Goal: Task Accomplishment & Management: Manage account settings

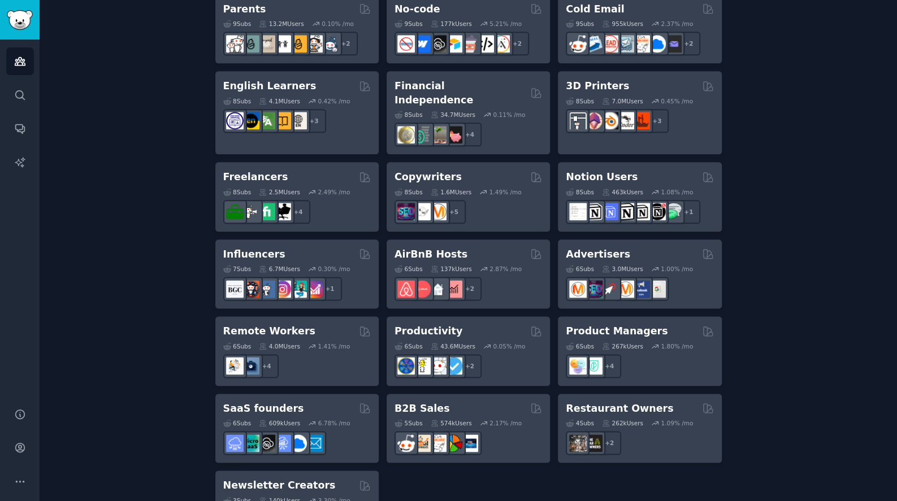
scroll to position [791, 0]
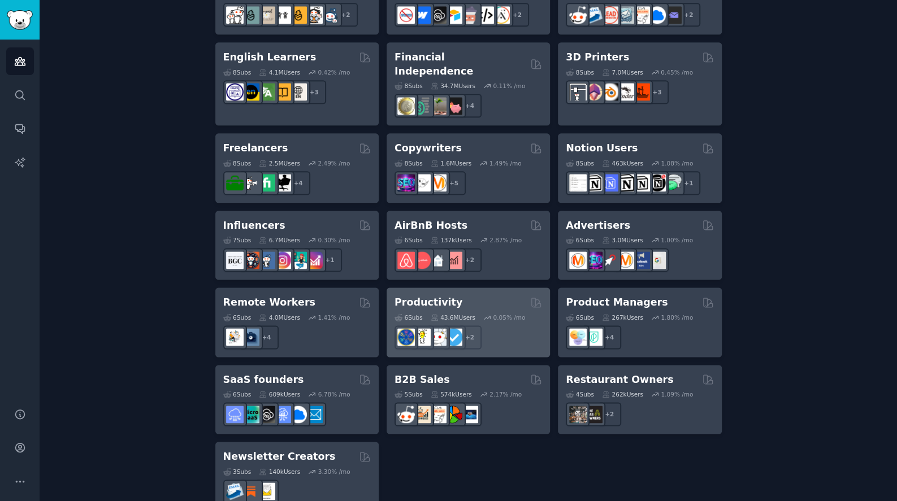
click at [444, 296] on h2 "Productivity" at bounding box center [429, 303] width 68 height 14
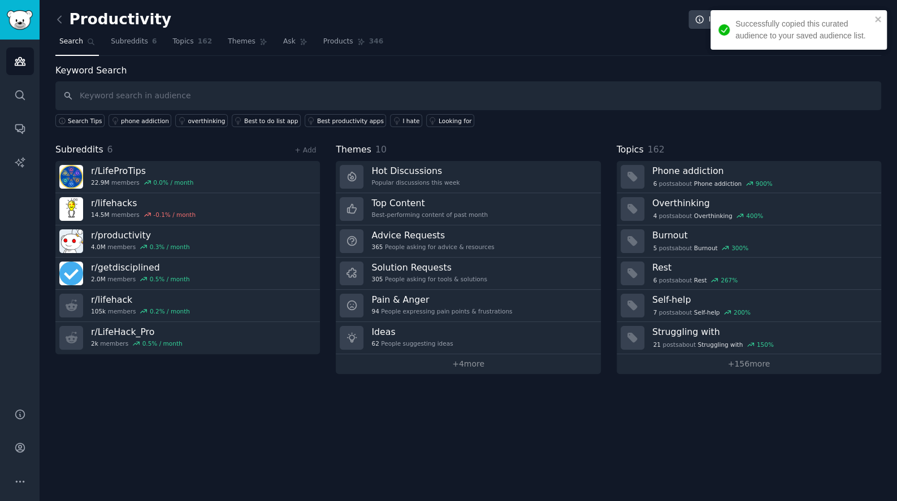
click at [101, 148] on span "Subreddits" at bounding box center [79, 150] width 48 height 14
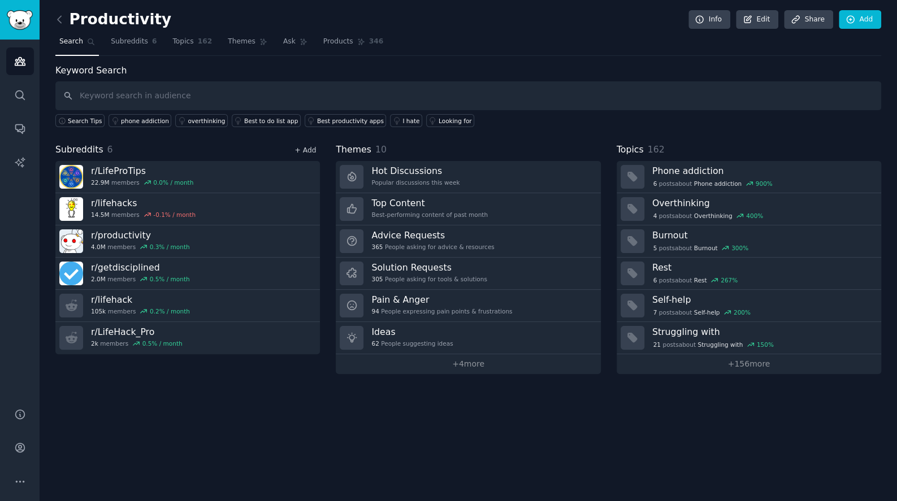
click at [299, 149] on link "+ Add" at bounding box center [304, 150] width 21 height 8
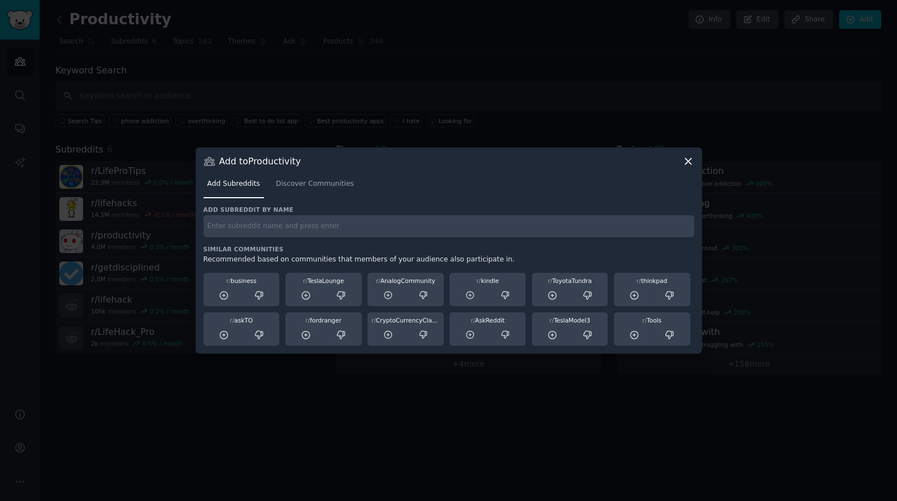
click at [335, 209] on h3 "Add subreddit by name" at bounding box center [448, 210] width 491 height 8
click at [322, 189] on span "Discover Communities" at bounding box center [315, 184] width 78 height 10
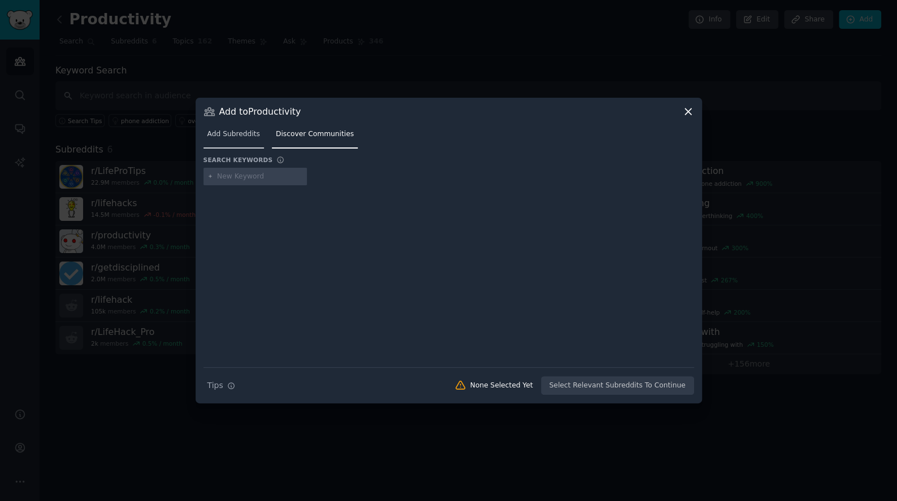
click at [261, 140] on link "Add Subreddits" at bounding box center [233, 136] width 60 height 23
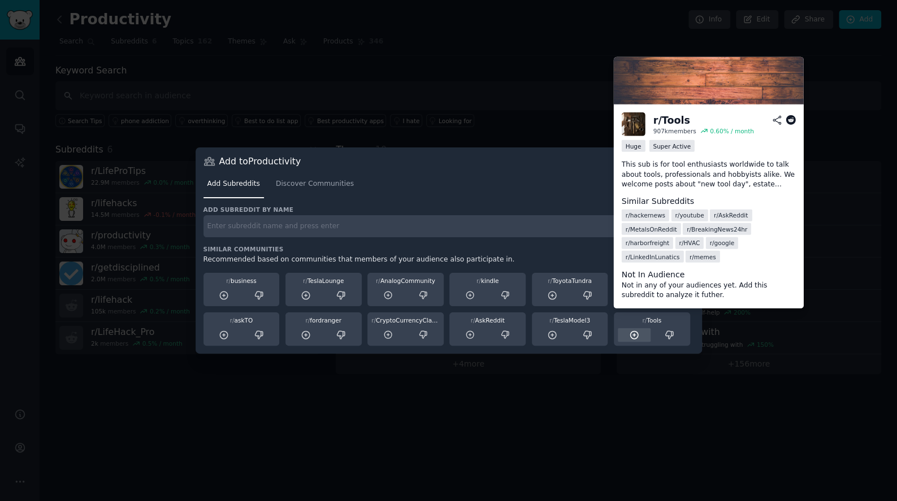
click at [636, 340] on icon at bounding box center [634, 335] width 10 height 10
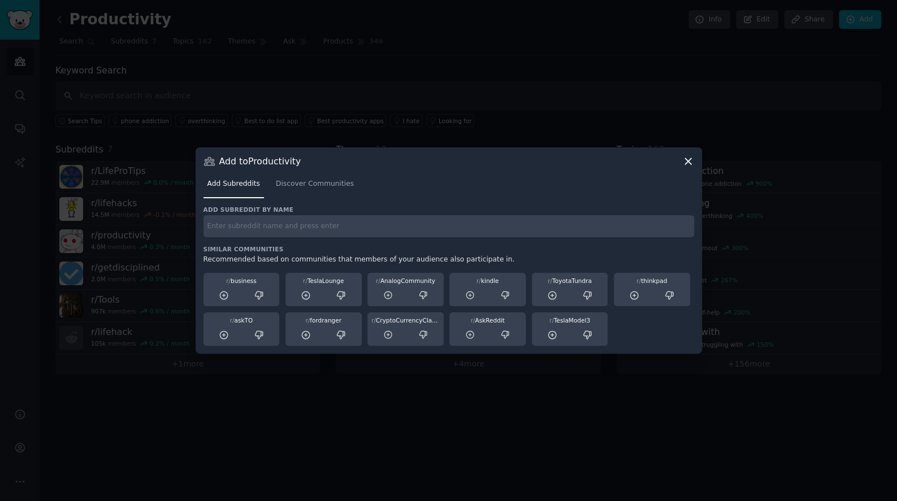
click at [688, 166] on icon at bounding box center [688, 161] width 12 height 12
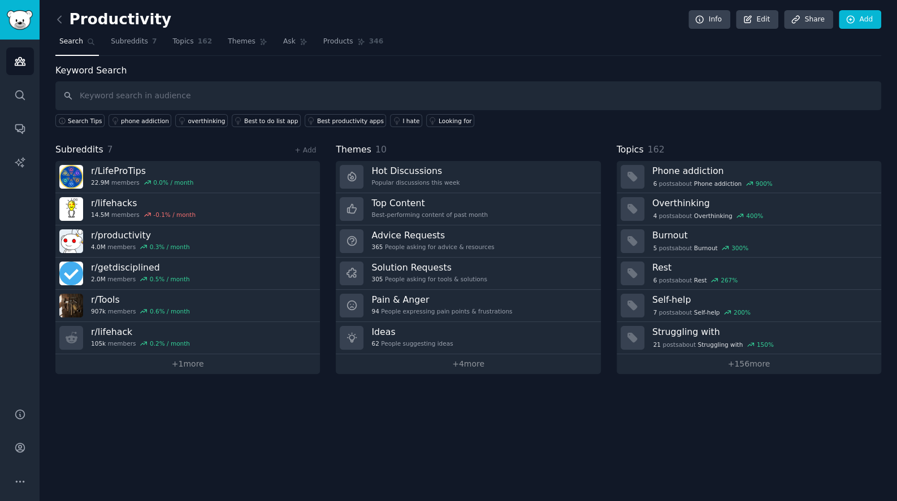
click at [227, 372] on div "Productivity Info Edit Share Add Search Subreddits 7 Topics 162 Themes Ask Prod…" at bounding box center [468, 250] width 857 height 501
click at [188, 361] on link "+ 1 more" at bounding box center [187, 364] width 265 height 20
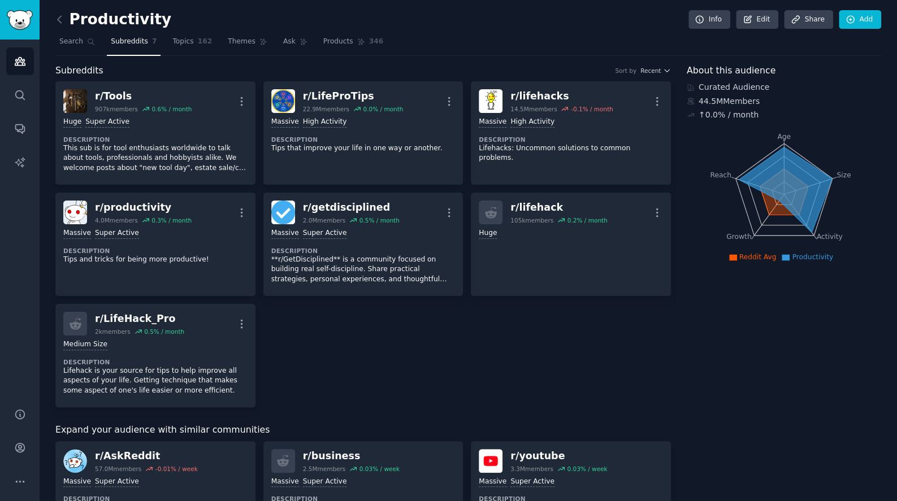
click at [284, 353] on div "r/ Tools 907k members 0.6 % / month More Huge Super Active Description This sub…" at bounding box center [363, 244] width 616 height 326
click at [81, 37] on span "Search" at bounding box center [71, 42] width 24 height 10
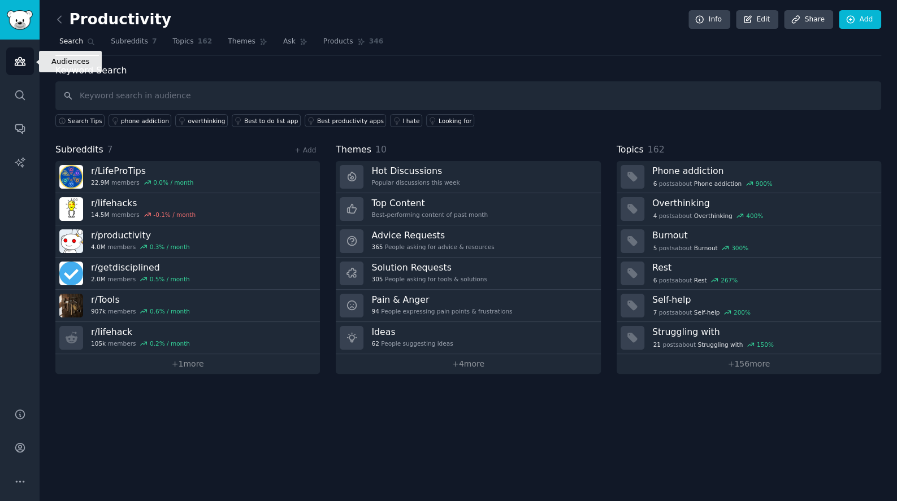
click at [16, 66] on icon "Sidebar" at bounding box center [20, 62] width 10 height 8
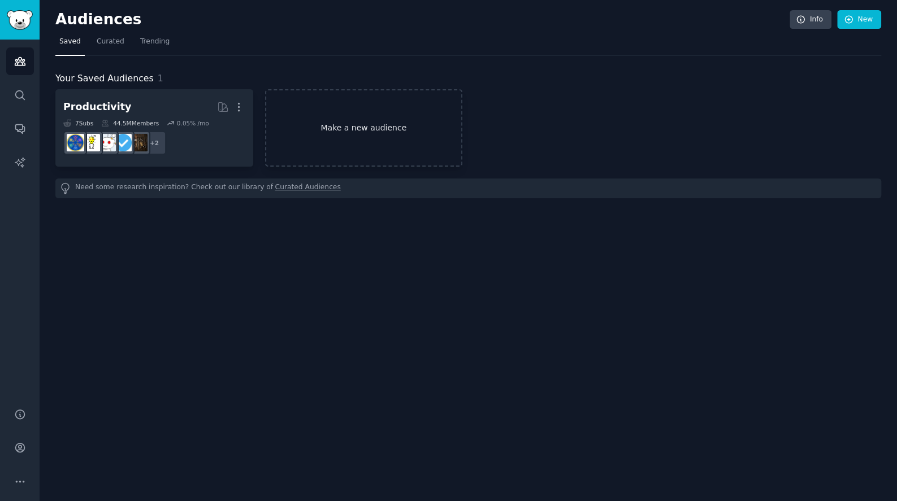
click at [301, 126] on link "Make a new audience" at bounding box center [364, 127] width 198 height 77
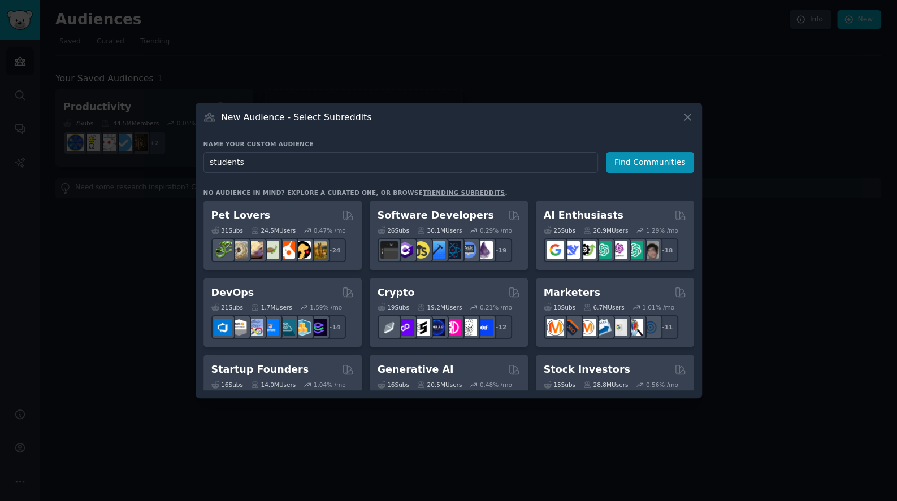
type input "student"
click button "Find Communities" at bounding box center [650, 162] width 88 height 21
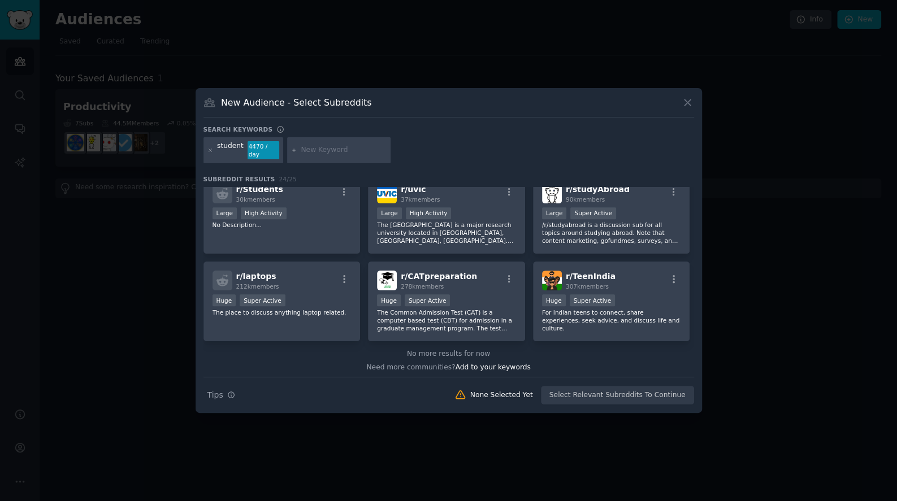
scroll to position [537, 0]
click at [689, 106] on icon at bounding box center [688, 103] width 12 height 12
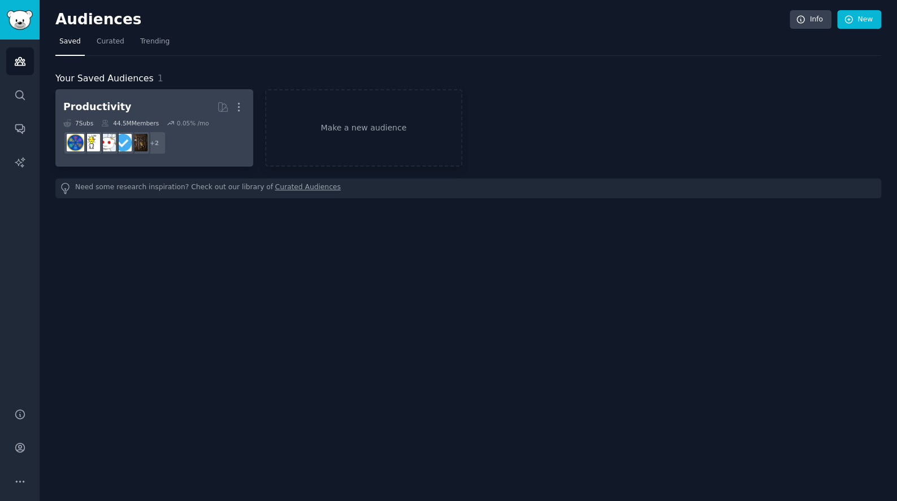
click at [165, 110] on h2 "Productivity Curated by GummySearch More" at bounding box center [154, 107] width 182 height 20
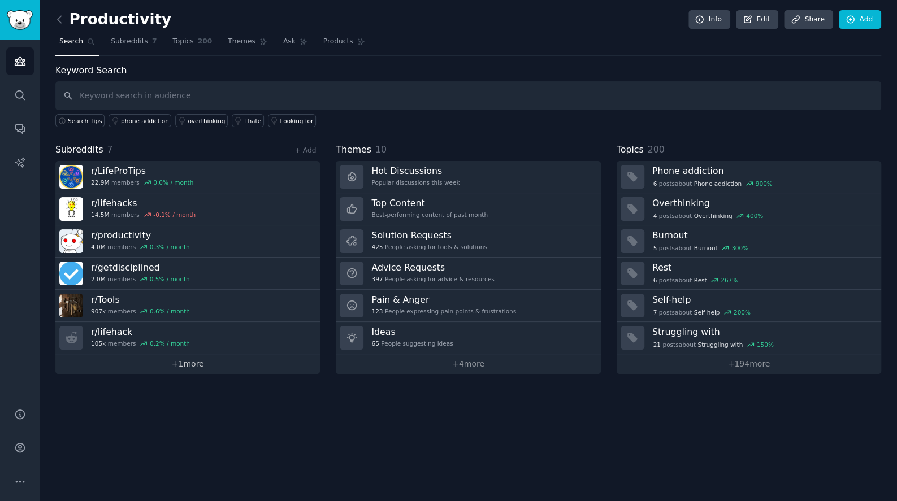
click at [180, 354] on link "+ 1 more" at bounding box center [187, 364] width 265 height 20
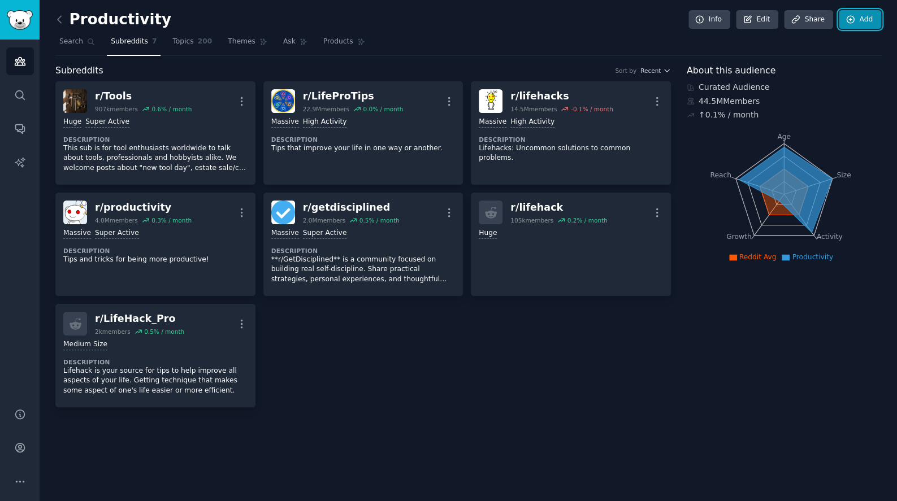
click at [844, 28] on link "Add" at bounding box center [860, 19] width 42 height 19
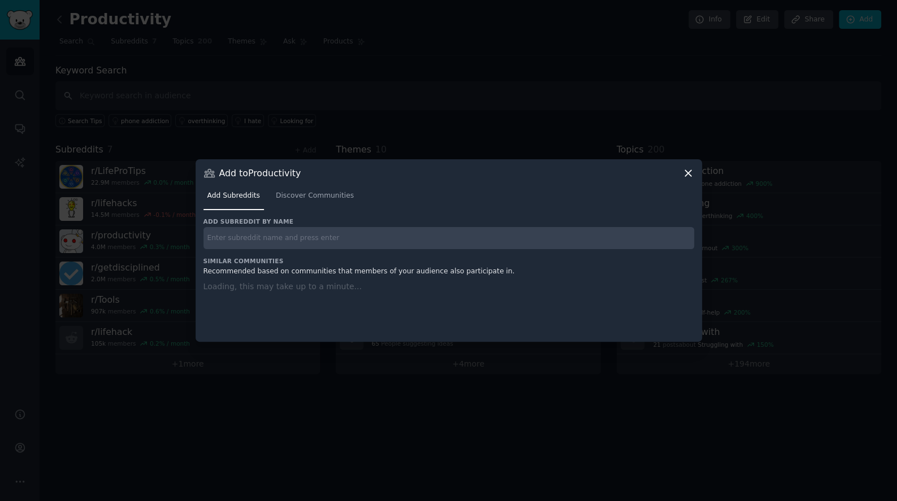
click at [349, 244] on input "text" at bounding box center [448, 238] width 491 height 22
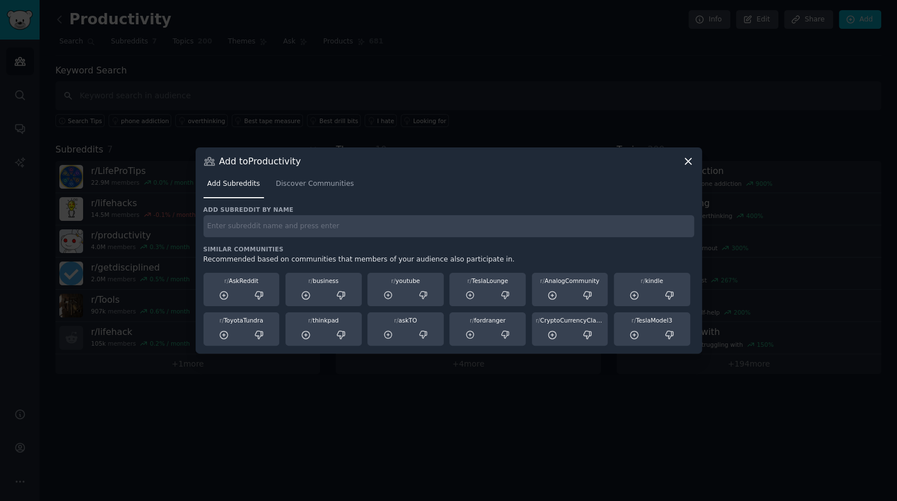
type input "g"
type input "r/getstudying"
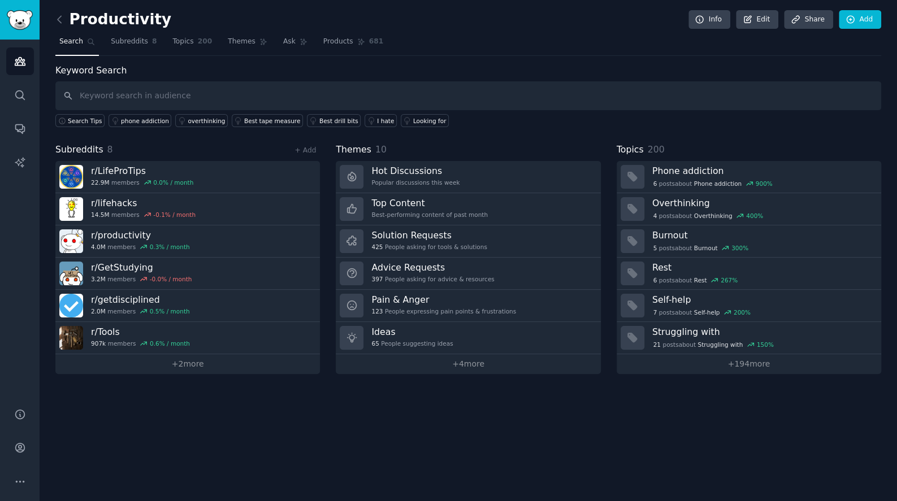
click at [300, 154] on div "+ Add" at bounding box center [305, 150] width 29 height 12
click at [304, 151] on link "+ Add" at bounding box center [304, 150] width 21 height 8
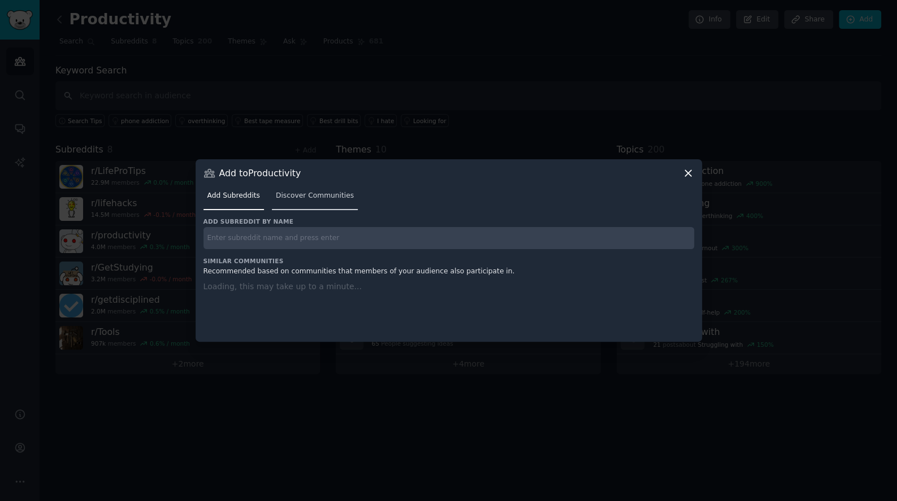
click at [310, 200] on span "Discover Communities" at bounding box center [315, 196] width 78 height 10
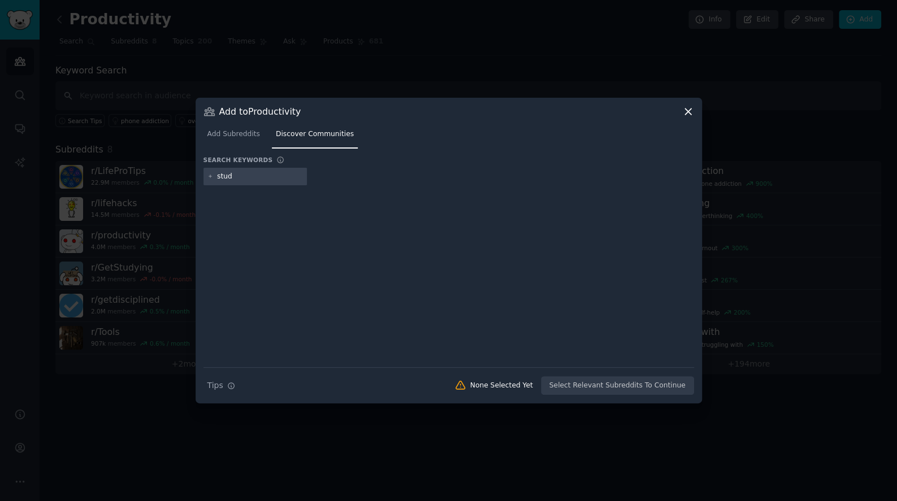
type input "study"
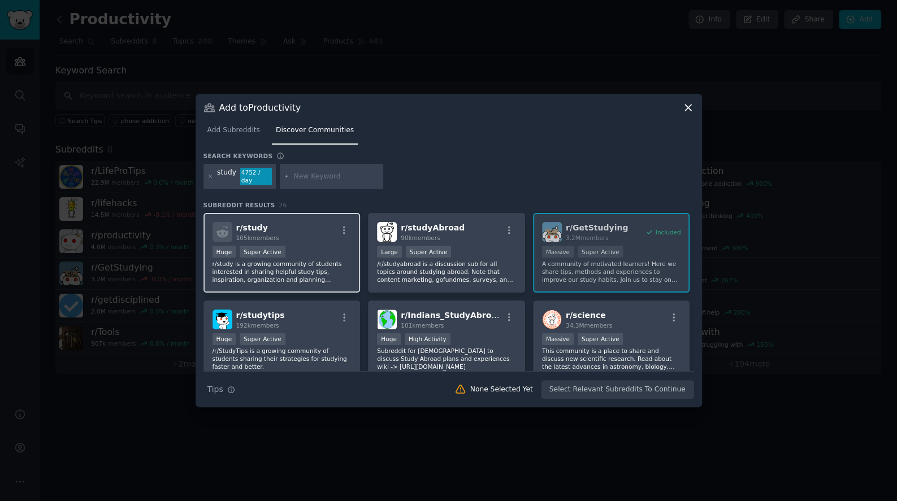
click at [343, 223] on div "r/ study 105k members" at bounding box center [282, 232] width 139 height 20
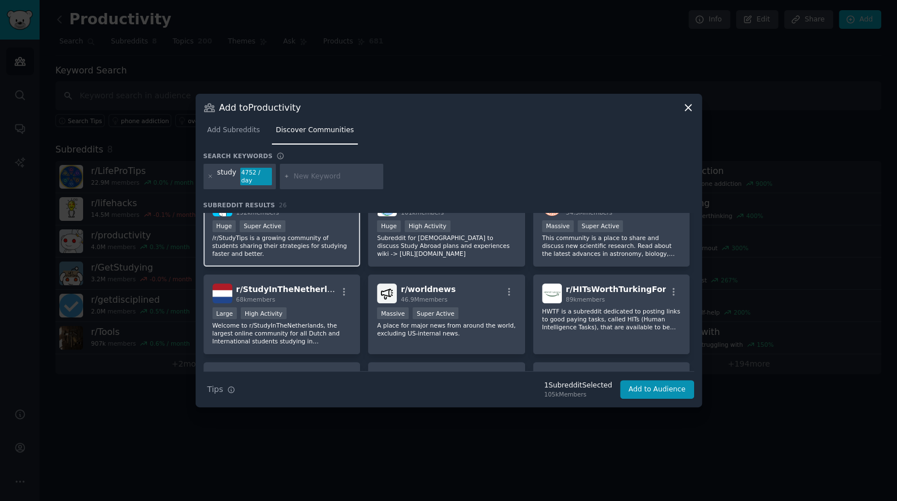
click at [340, 253] on p "/r/StudyTips is a growing community of students sharing their strategies for st…" at bounding box center [282, 246] width 139 height 24
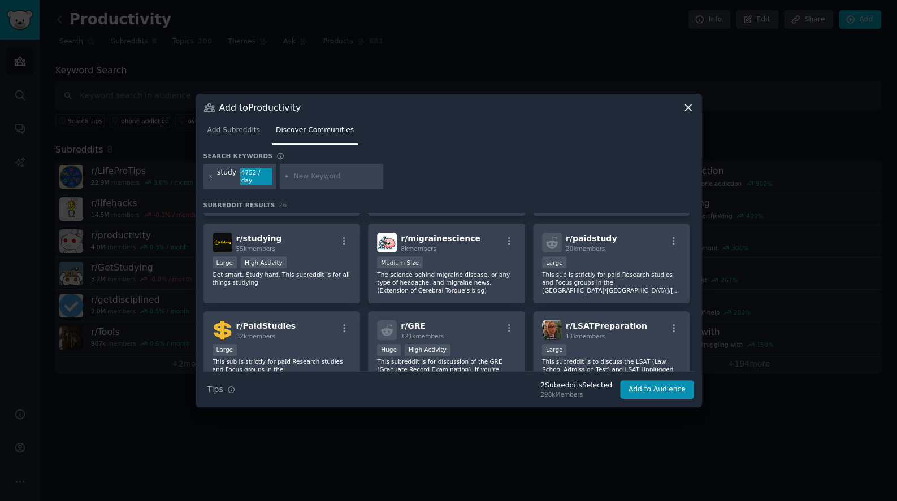
scroll to position [339, 0]
click at [340, 253] on div "r/ studying 55k members Large High Activity Get smart. Study hard. This subredd…" at bounding box center [281, 263] width 157 height 80
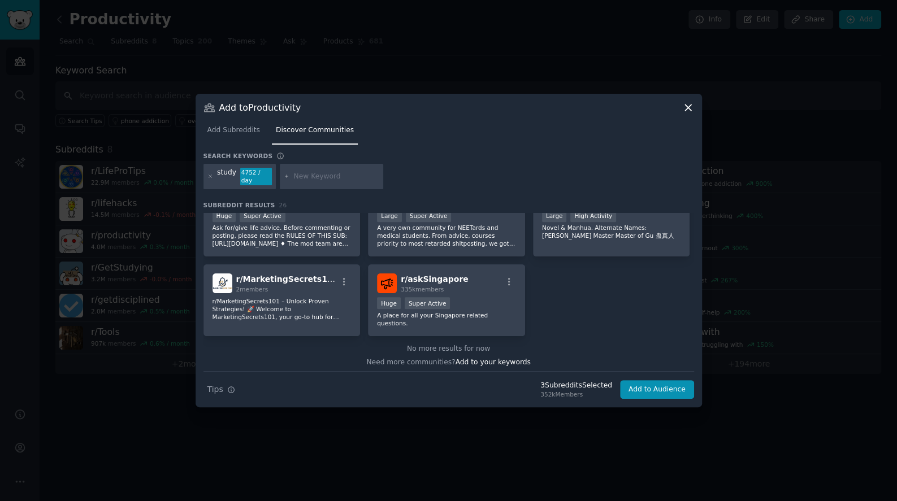
scroll to position [648, 0]
click at [623, 381] on button "Add to Audience" at bounding box center [657, 389] width 74 height 19
